Goal: Use online tool/utility

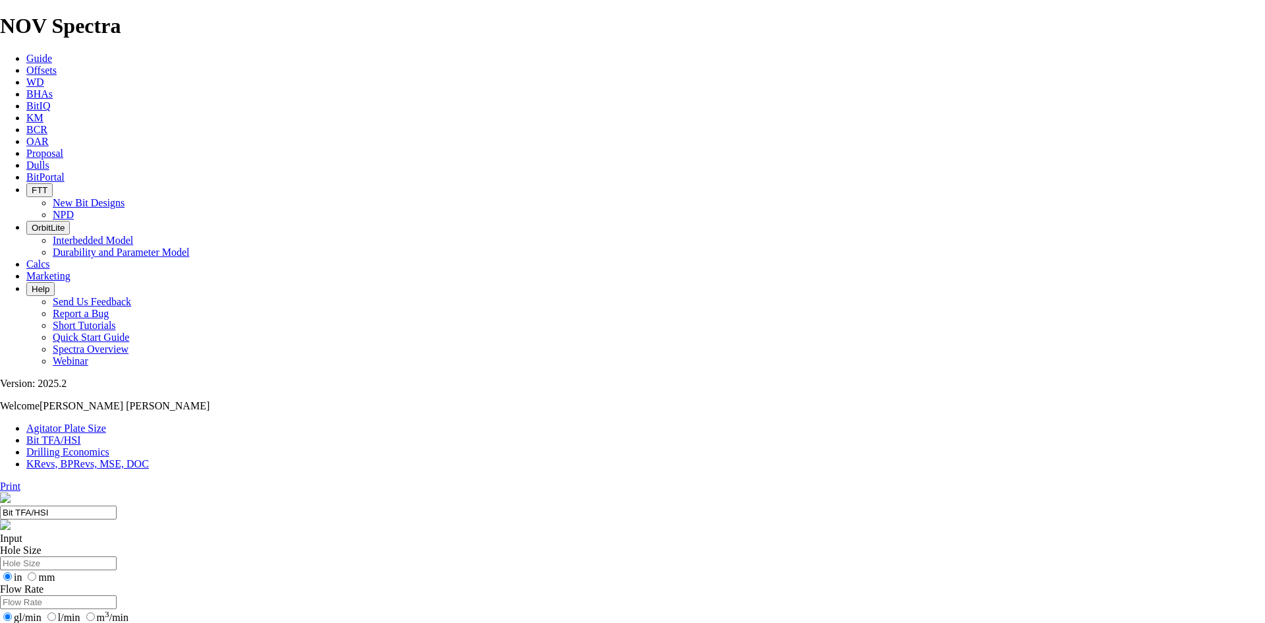
click at [117, 556] on input "Hole Size" at bounding box center [58, 563] width 117 height 14
type input "12.25"
click at [117, 595] on input "Flow Rate" at bounding box center [58, 602] width 117 height 14
type input "1050"
drag, startPoint x: 455, startPoint y: 302, endPoint x: 457, endPoint y: 295, distance: 7.4
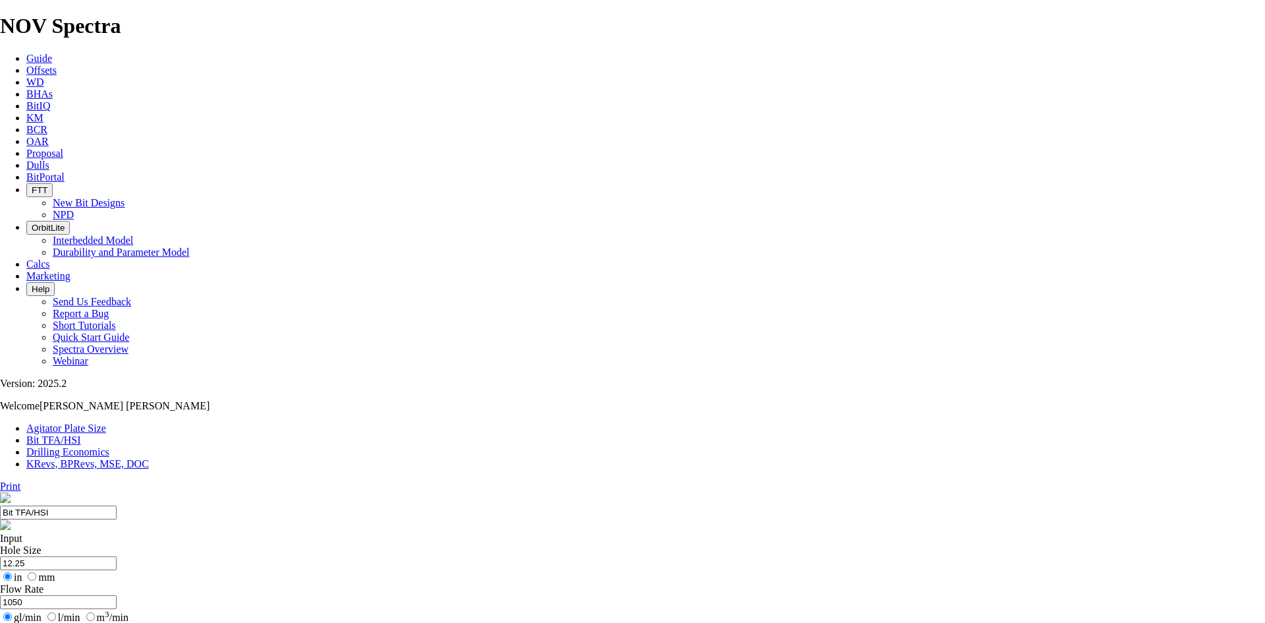
type input "11.5"
drag, startPoint x: 511, startPoint y: 351, endPoint x: 437, endPoint y: 362, distance: 75.2
type input "5"
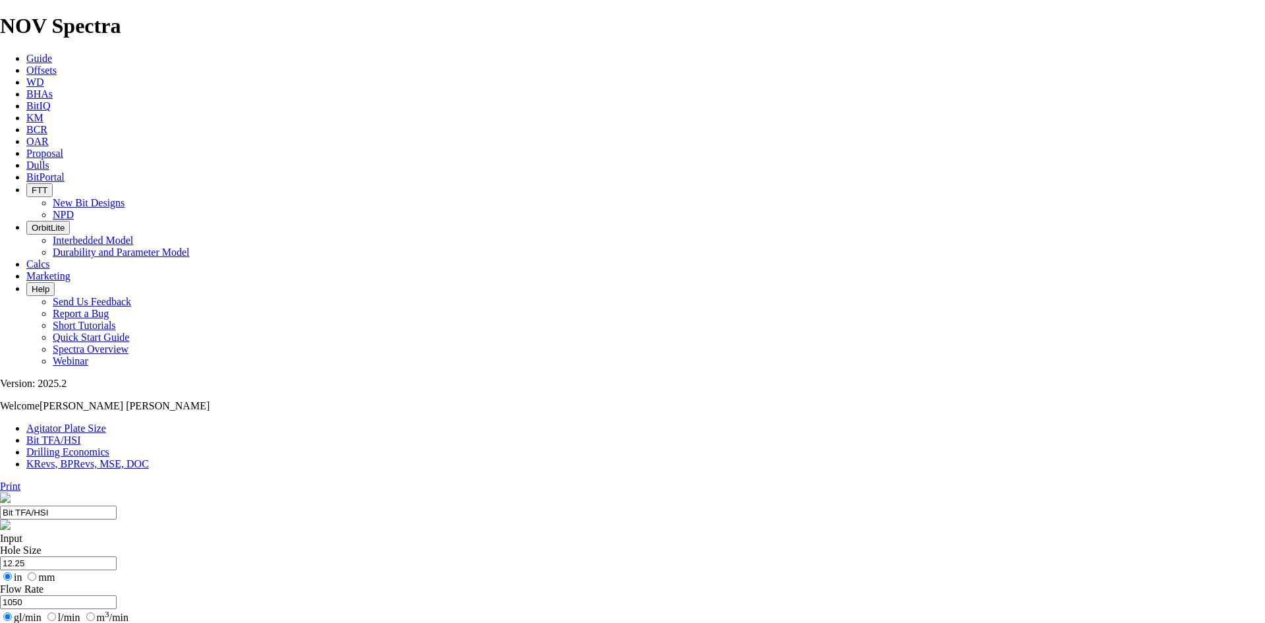
select select "number:15"
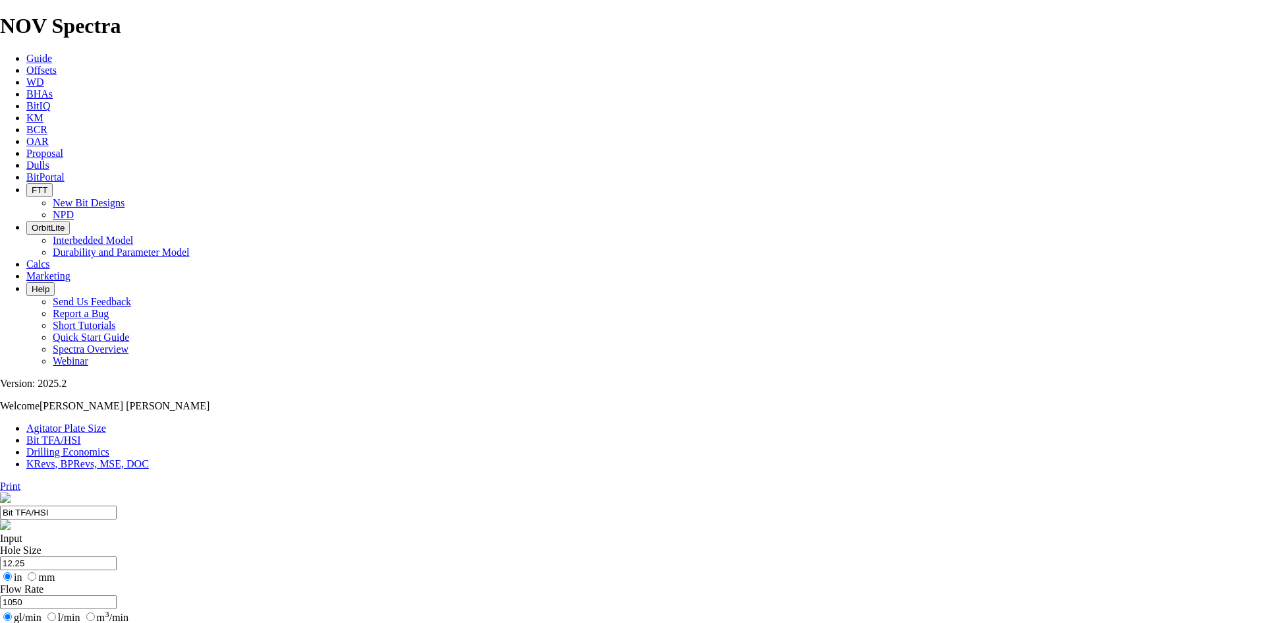
select select "number:15"
select select "number:14"
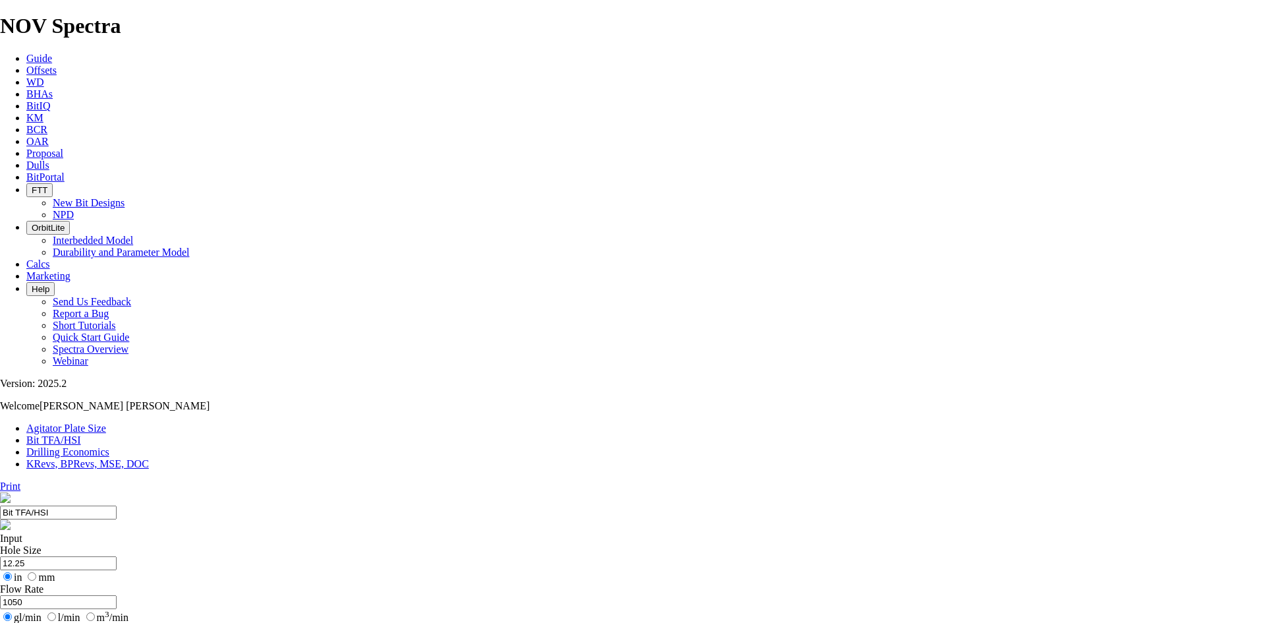
select select "number:14"
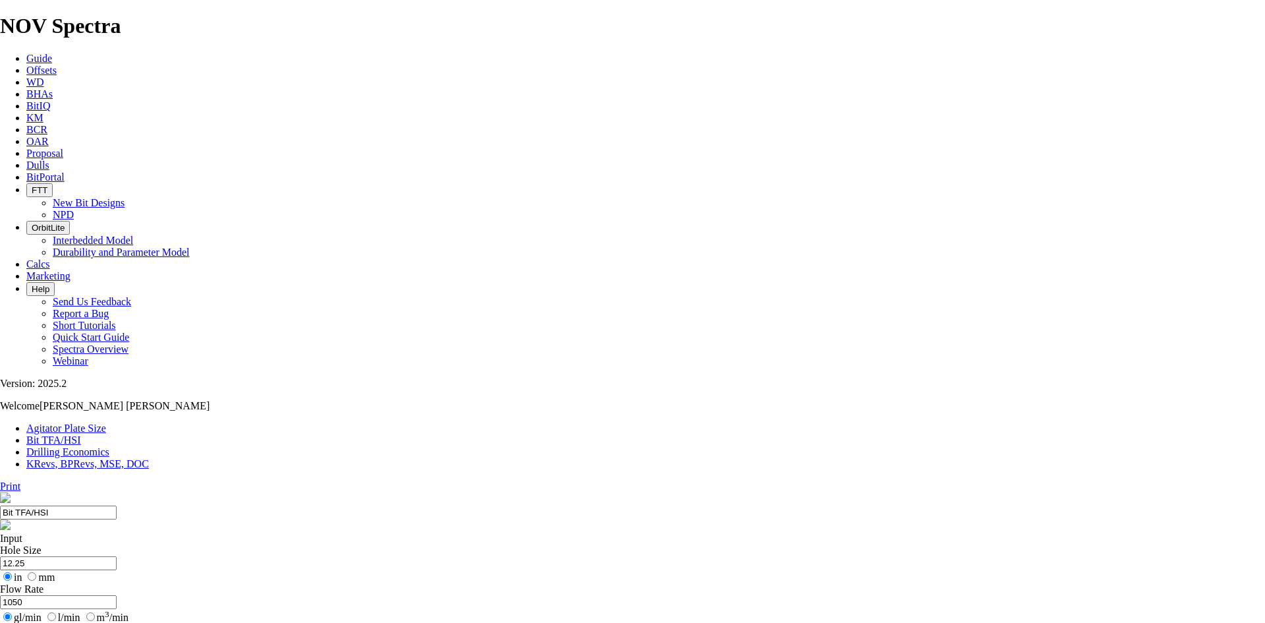
select select "number:16"
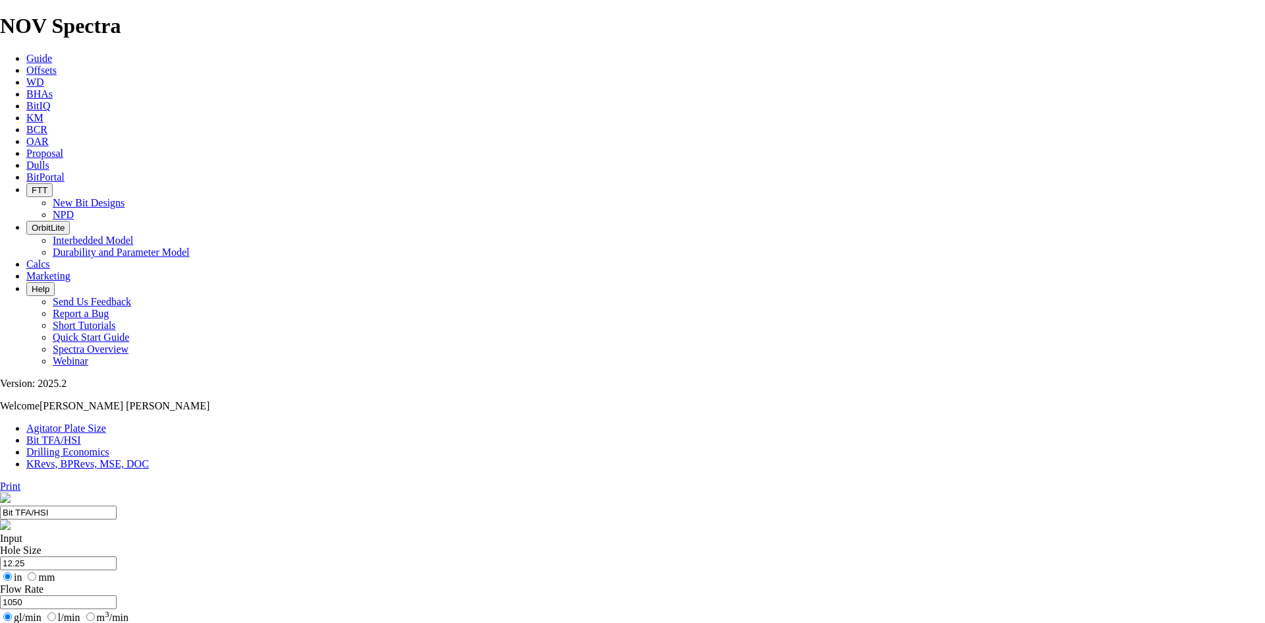
select select "number:16"
